Goal: Task Accomplishment & Management: Manage account settings

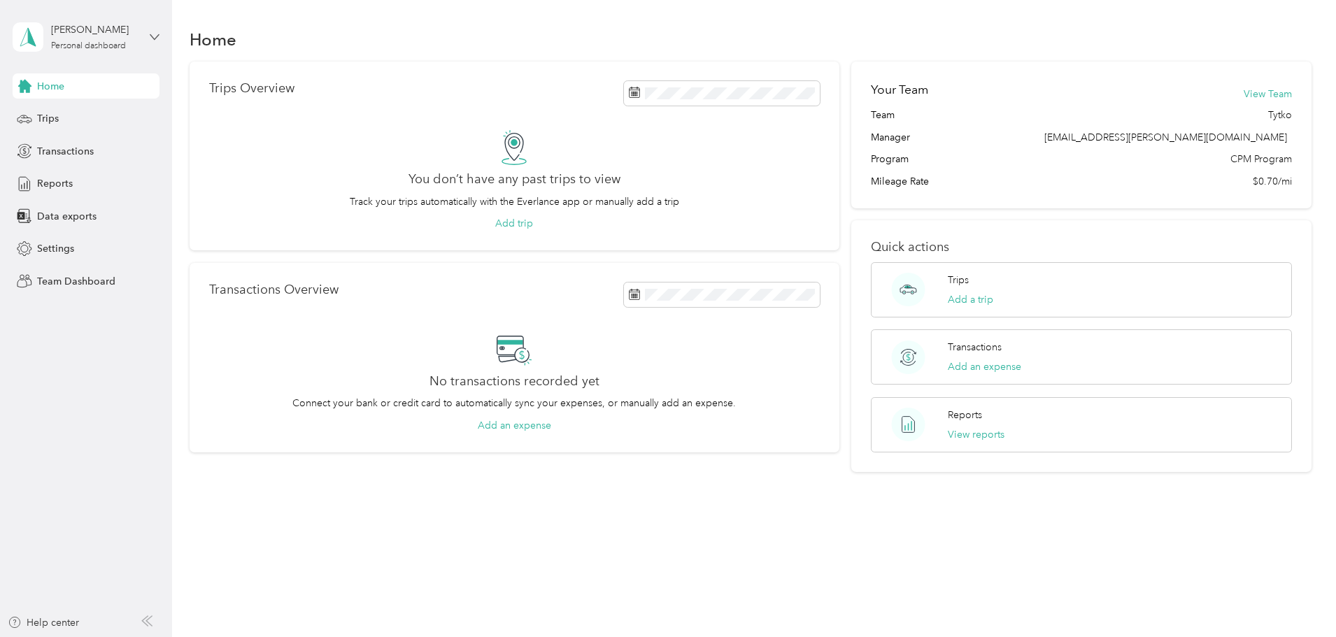
click at [150, 37] on icon at bounding box center [155, 37] width 10 height 10
click at [123, 120] on div "Team dashboard Personal dashboard Log out" at bounding box center [199, 147] width 354 height 88
click at [150, 43] on div "[PERSON_NAME] Personal dashboard" at bounding box center [86, 37] width 147 height 49
click at [128, 115] on div "Team dashboard" at bounding box center [199, 115] width 354 height 24
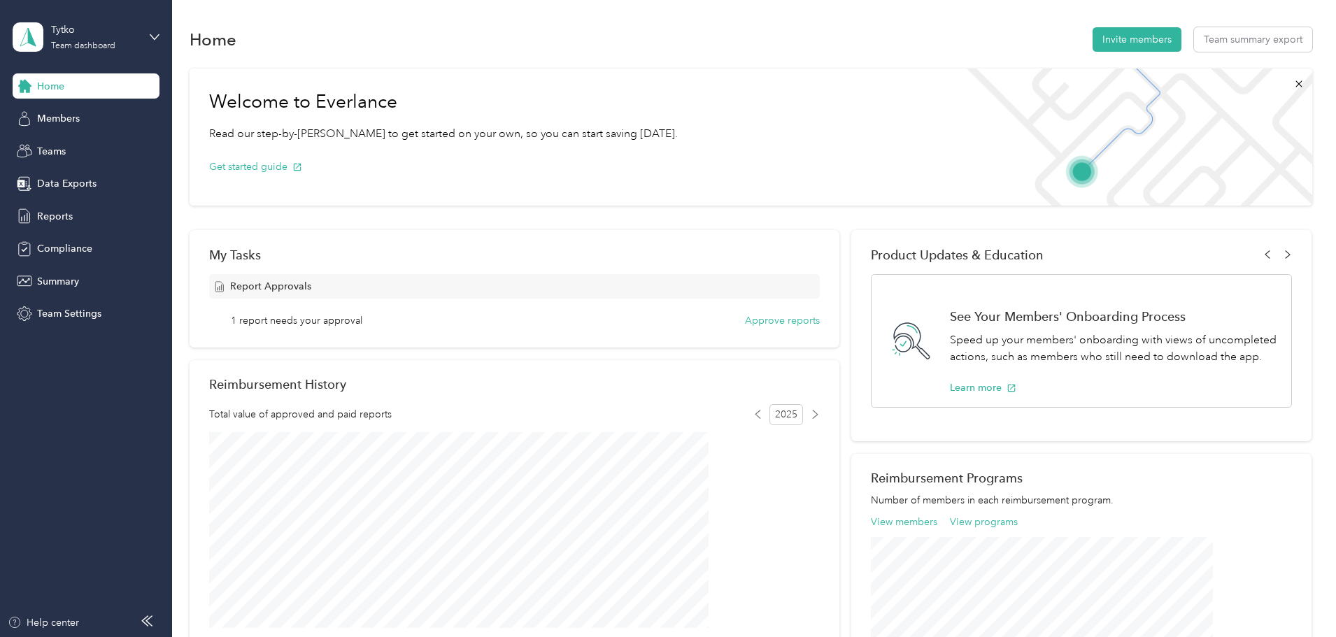
click at [780, 312] on div "Report Approvals 1 report needs your approval Approve reports" at bounding box center [514, 301] width 611 height 54
click at [779, 318] on button "Approve reports" at bounding box center [782, 320] width 75 height 15
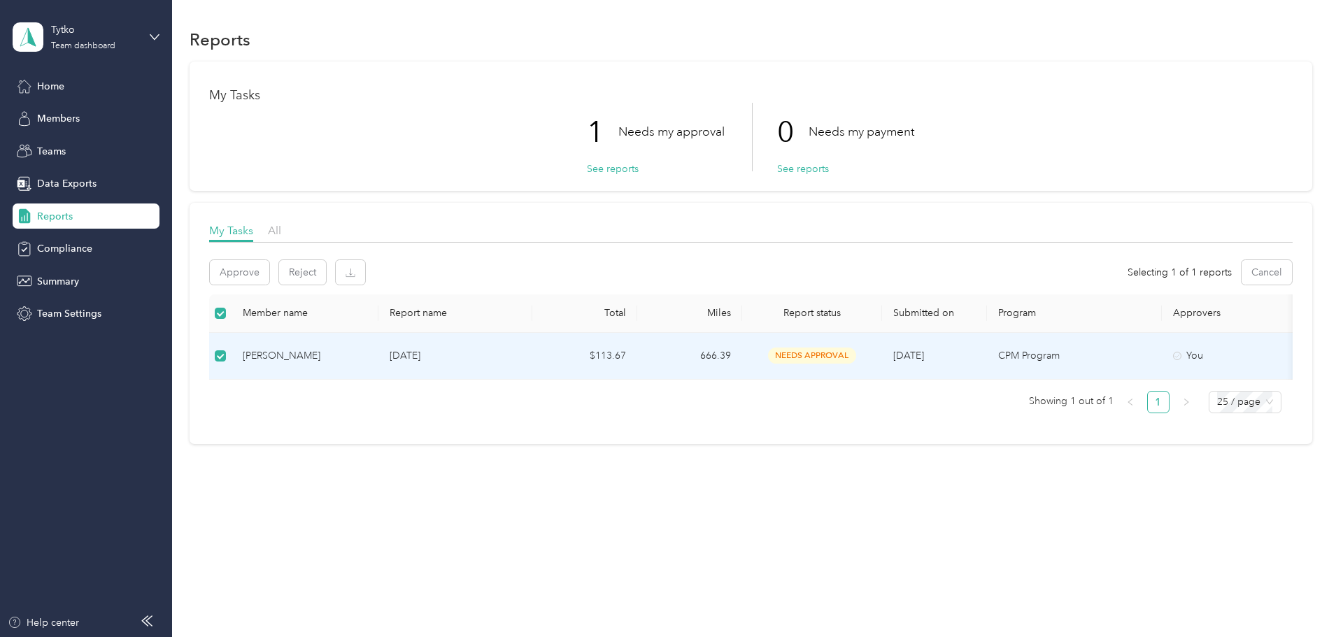
click at [367, 350] on div "[PERSON_NAME]" at bounding box center [305, 355] width 125 height 15
click at [367, 353] on div "[PERSON_NAME]" at bounding box center [305, 355] width 125 height 15
click at [379, 336] on td "[PERSON_NAME]" at bounding box center [305, 356] width 147 height 47
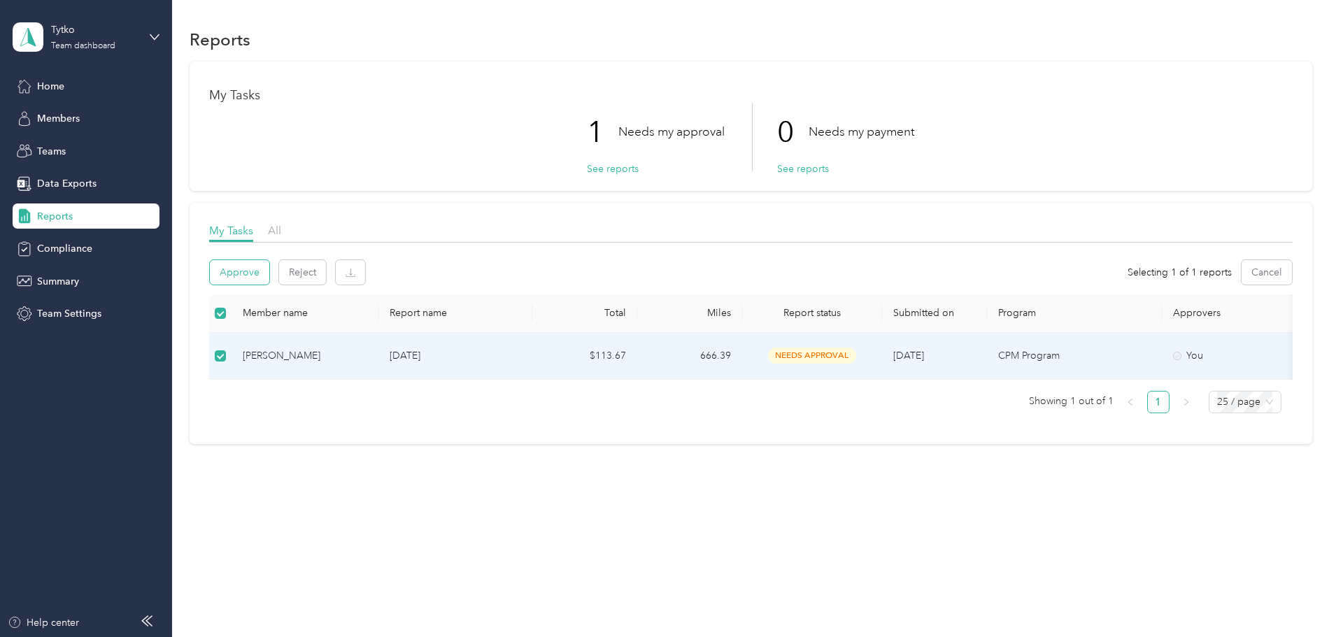
click at [269, 275] on button "Approve" at bounding box center [239, 272] width 59 height 24
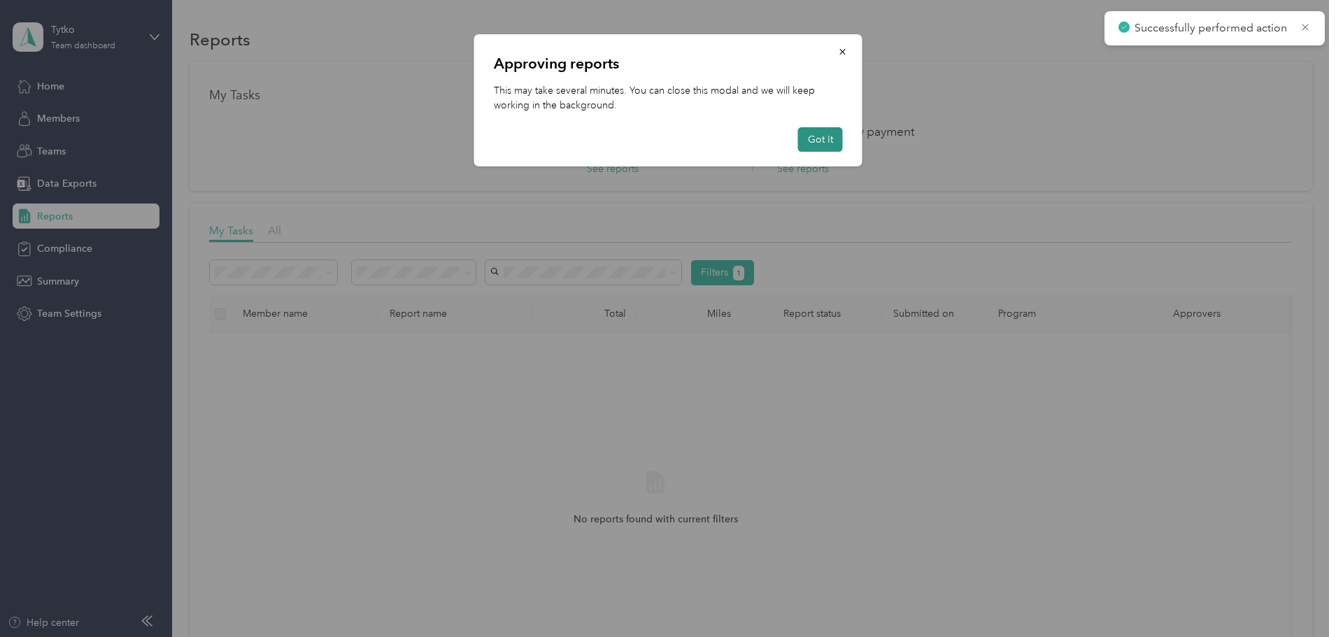
click at [828, 136] on button "Got it" at bounding box center [820, 139] width 45 height 24
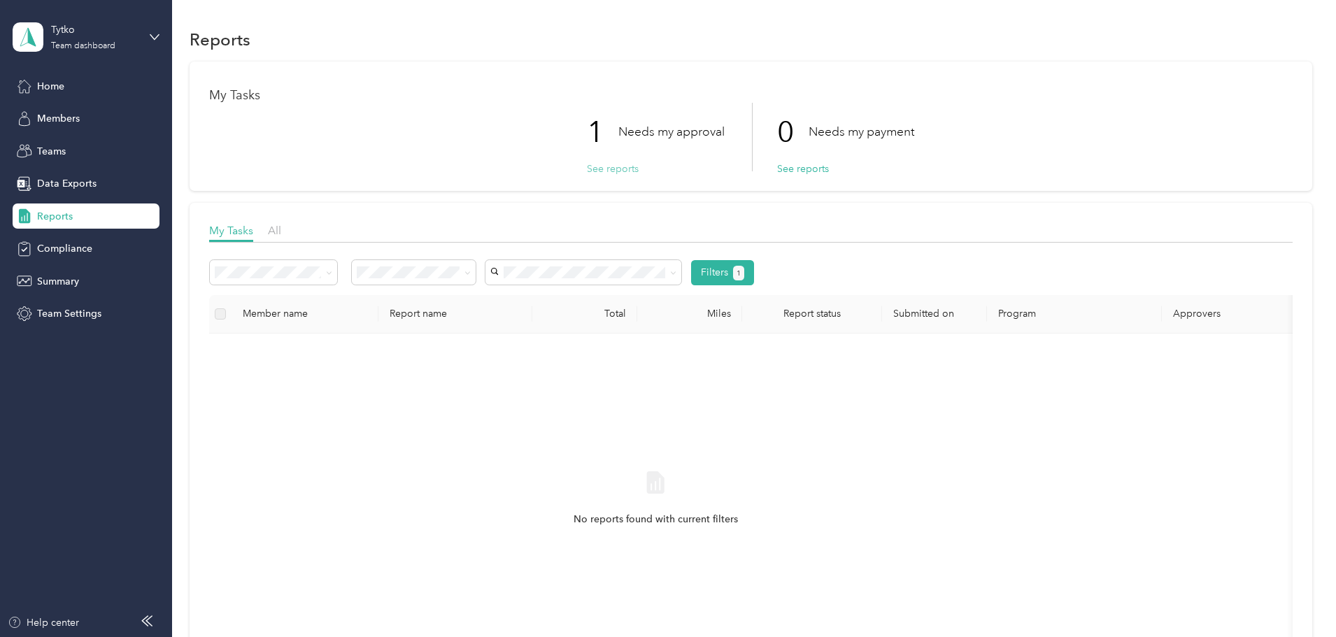
click at [608, 162] on button "See reports" at bounding box center [613, 169] width 52 height 15
click at [789, 160] on p "0" at bounding box center [792, 132] width 31 height 59
click at [614, 166] on button "See reports" at bounding box center [613, 169] width 52 height 15
click at [469, 274] on icon at bounding box center [467, 272] width 4 height 3
click at [516, 361] on li "Approved by me" at bounding box center [507, 369] width 124 height 24
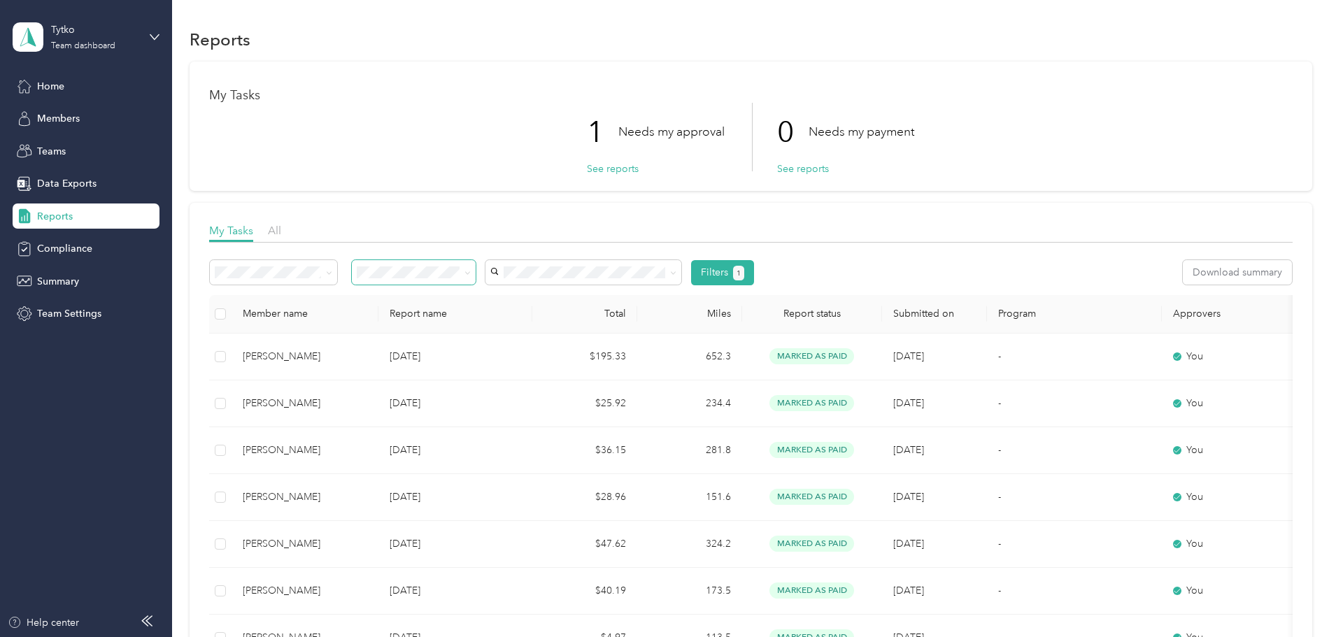
click at [355, 320] on div "Member name" at bounding box center [305, 314] width 125 height 12
click at [755, 278] on button "Filters 1" at bounding box center [723, 272] width 64 height 25
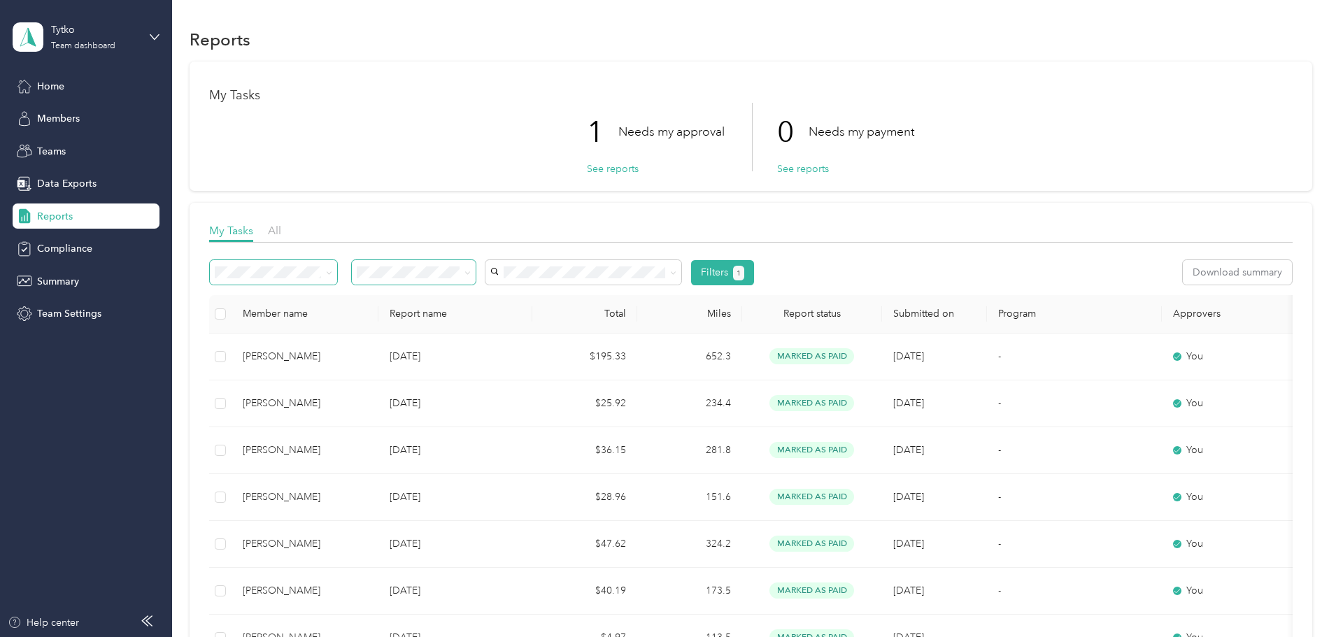
click at [332, 275] on icon at bounding box center [329, 273] width 6 height 6
click at [649, 470] on span "[PERSON_NAME]" at bounding box center [627, 470] width 78 height 12
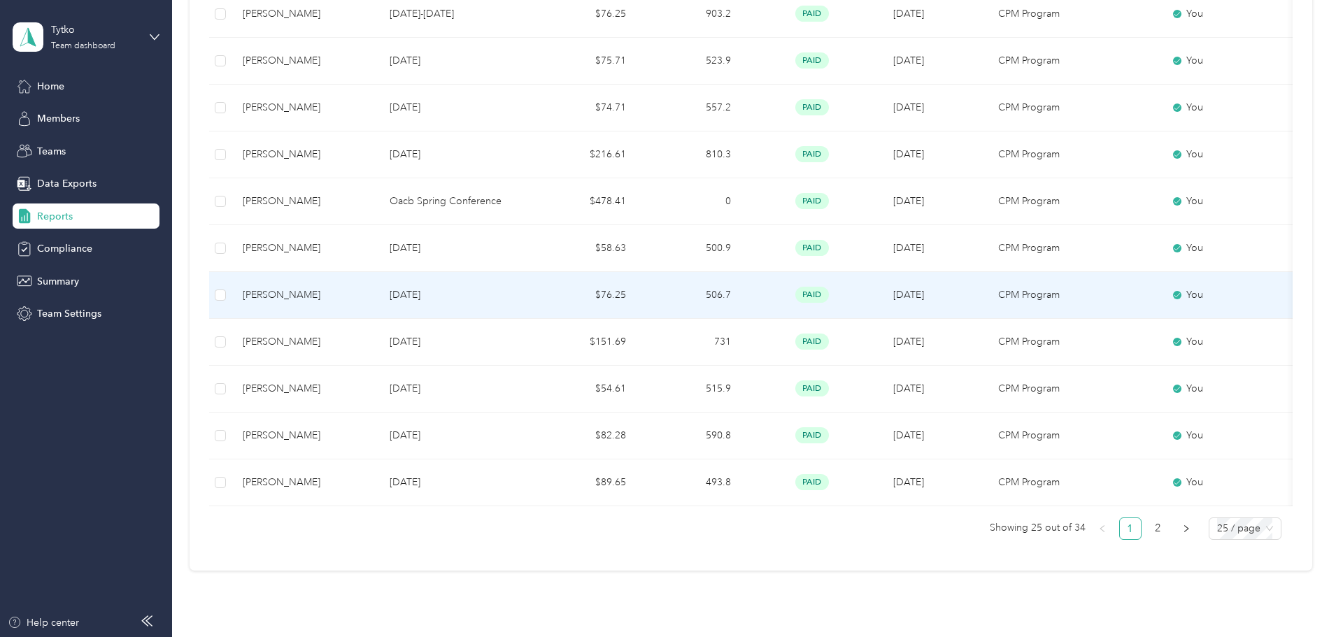
scroll to position [1087, 0]
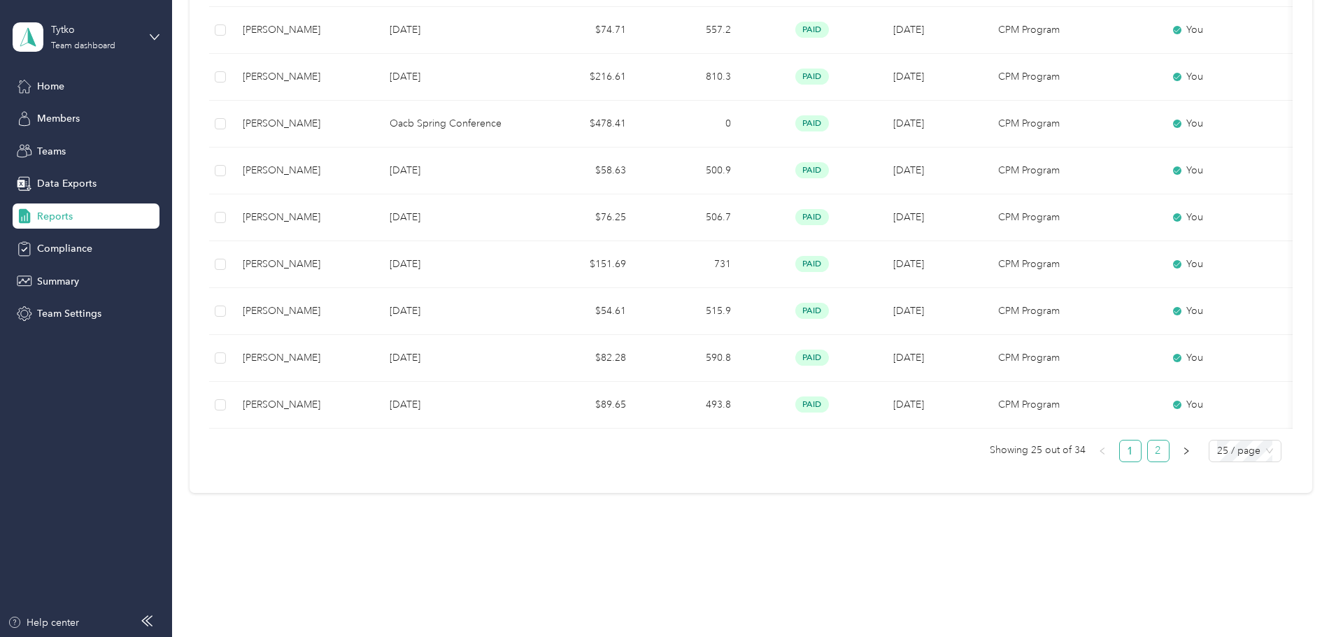
click at [1148, 450] on link "2" at bounding box center [1158, 451] width 21 height 21
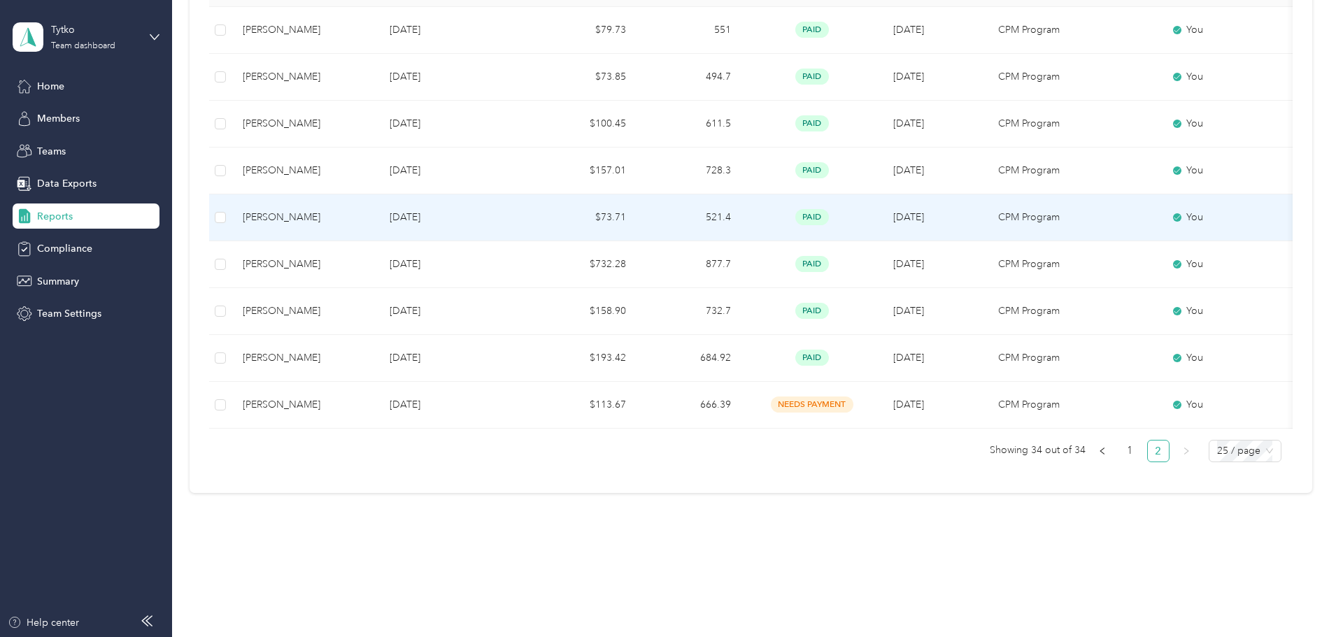
scroll to position [337, 0]
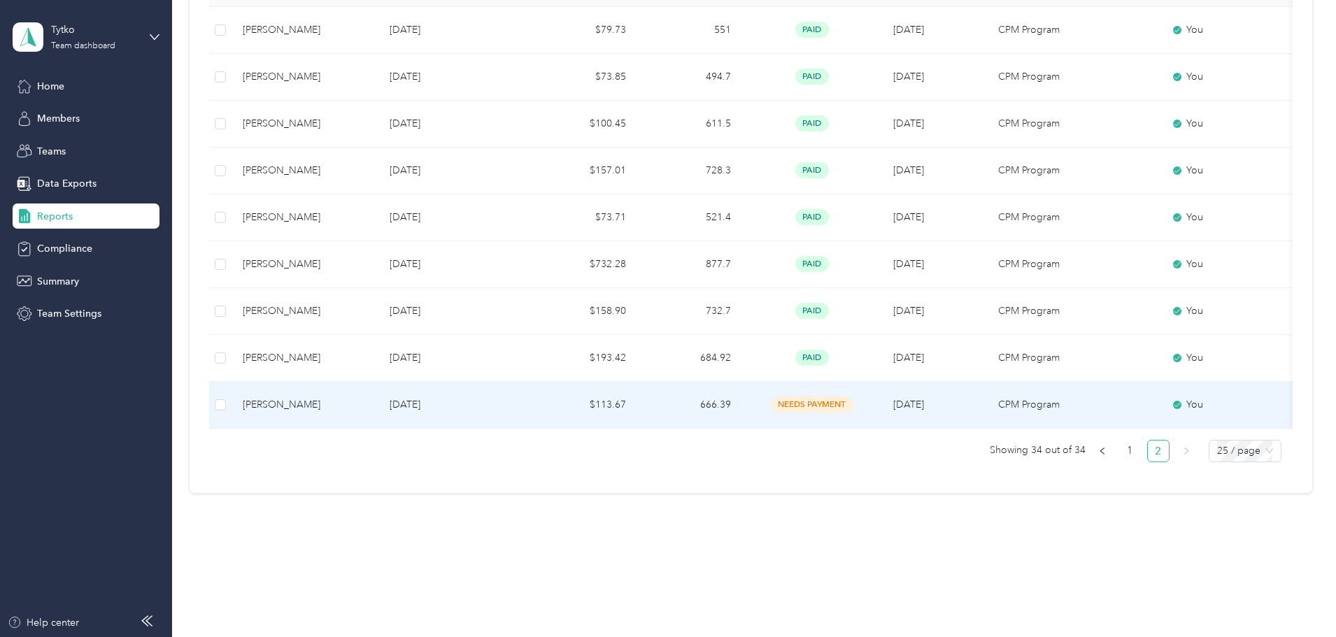
click at [367, 397] on div "[PERSON_NAME]" at bounding box center [305, 404] width 125 height 15
